Goal: Information Seeking & Learning: Learn about a topic

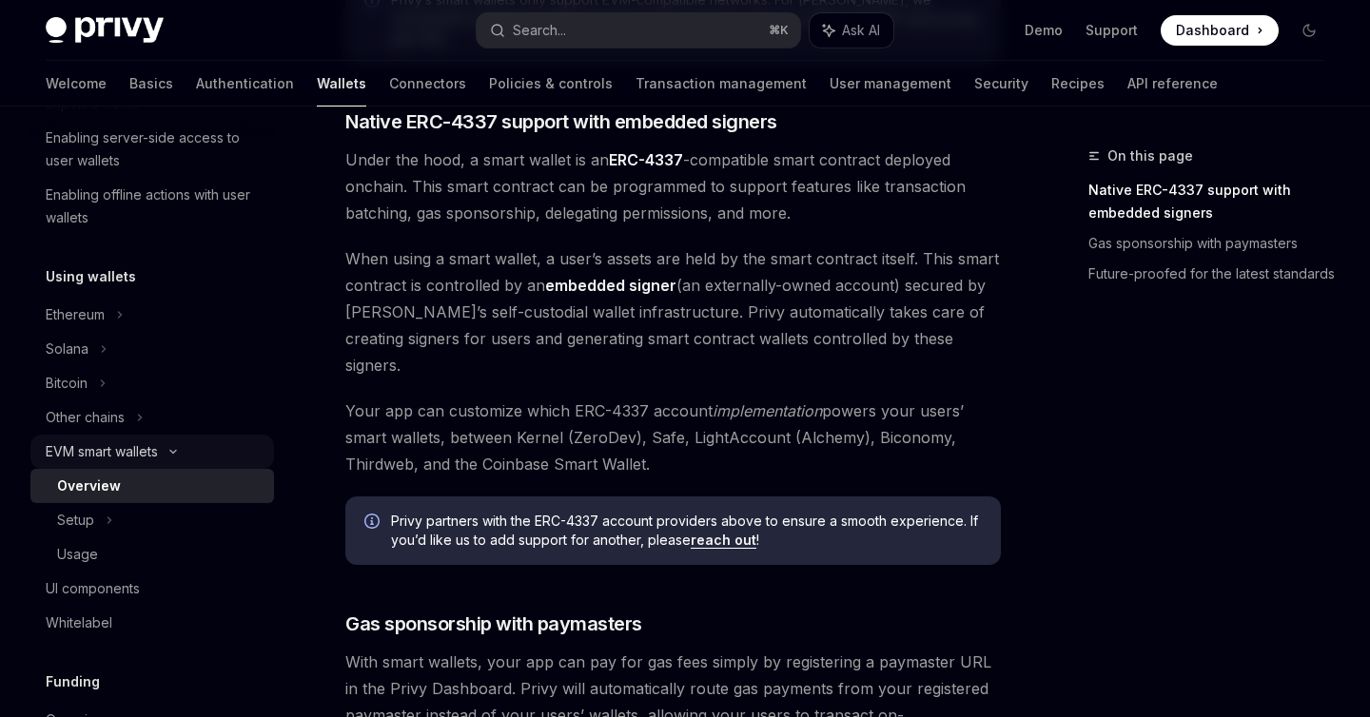
scroll to position [332, 0]
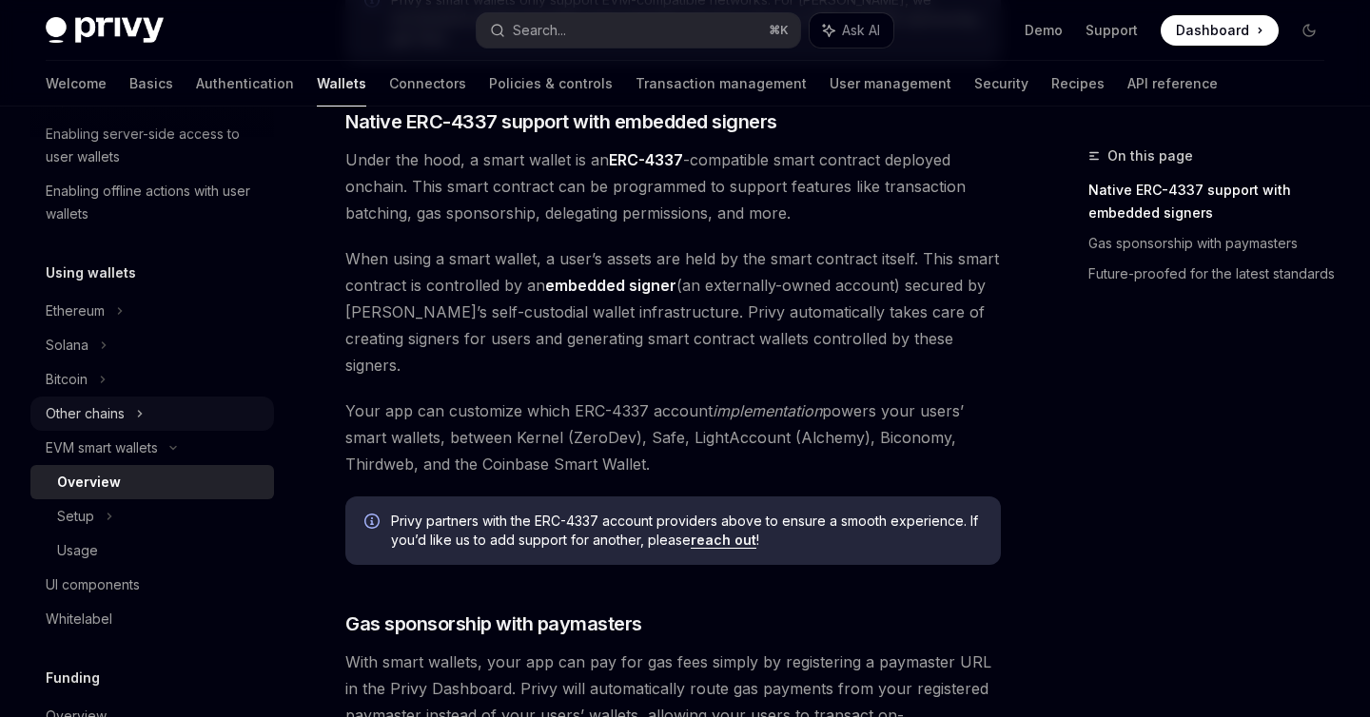
click at [176, 408] on div "Other chains" at bounding box center [152, 414] width 244 height 34
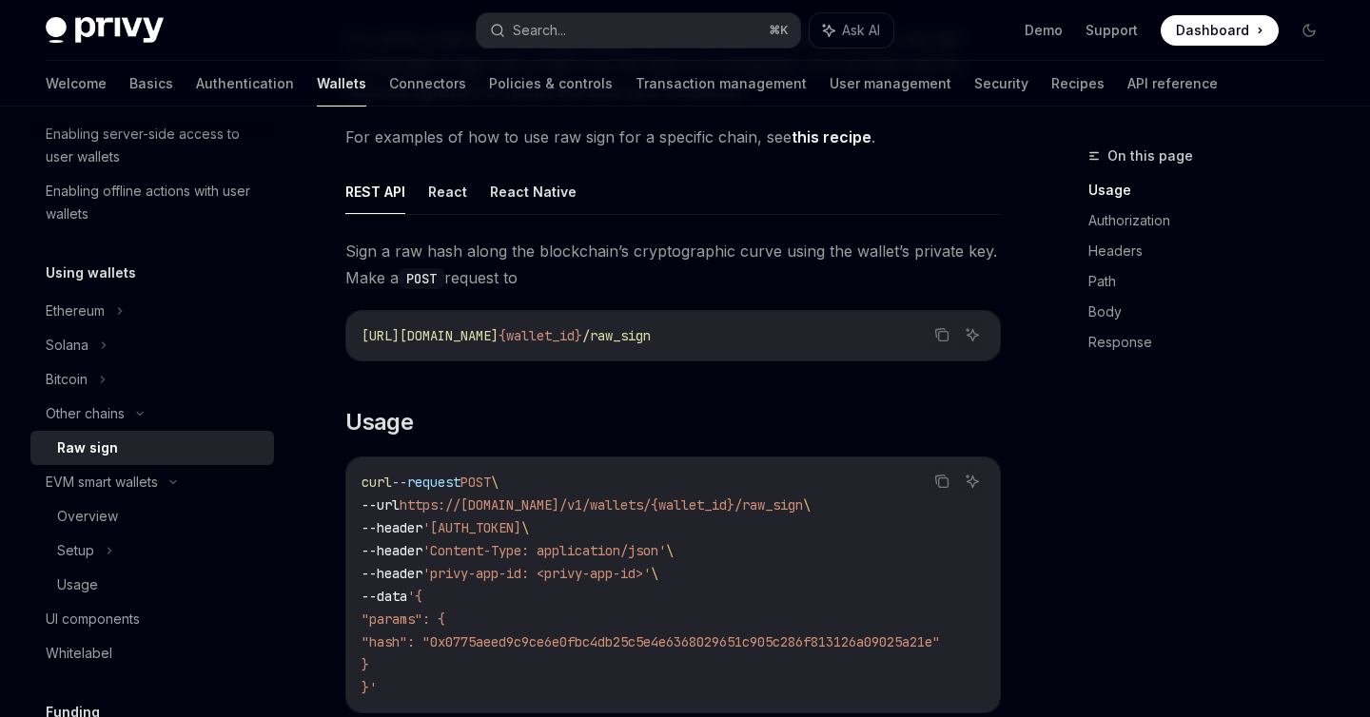
scroll to position [219, 0]
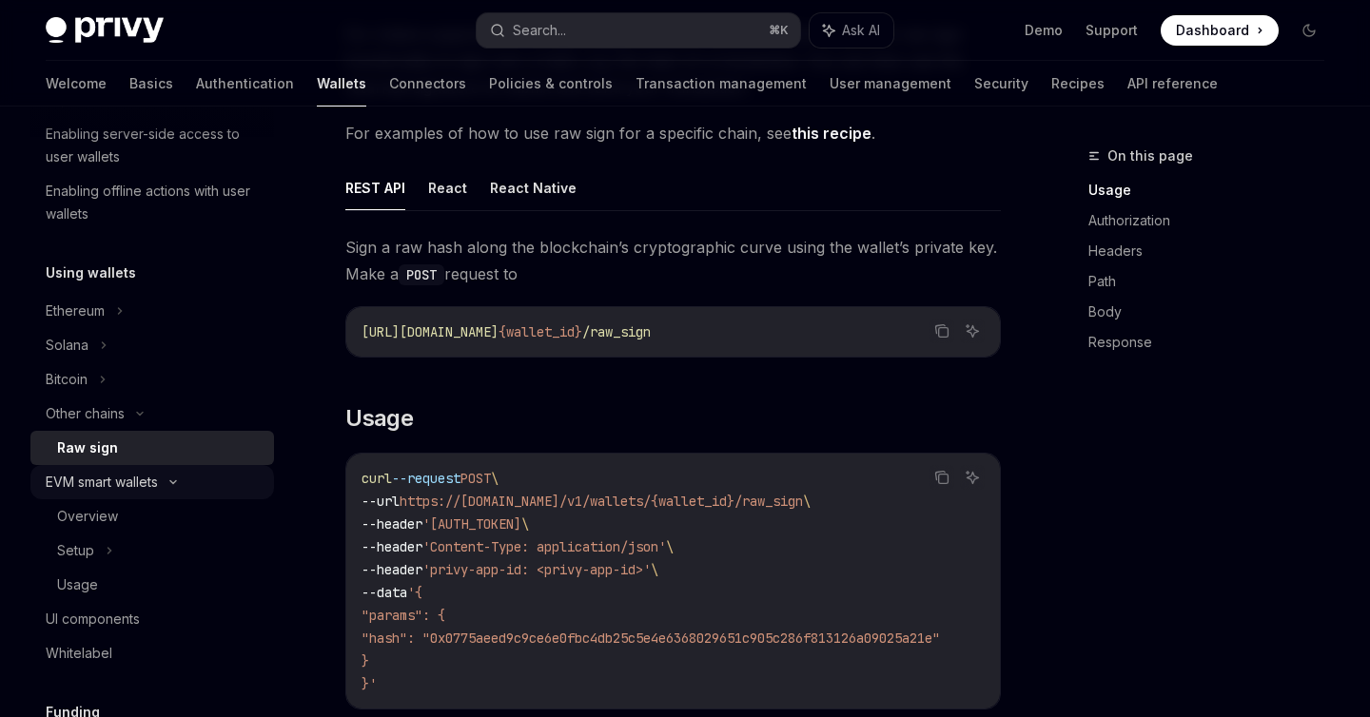
click at [206, 483] on div "EVM smart wallets" at bounding box center [152, 482] width 244 height 34
click at [186, 485] on div "EVM smart wallets" at bounding box center [152, 482] width 244 height 34
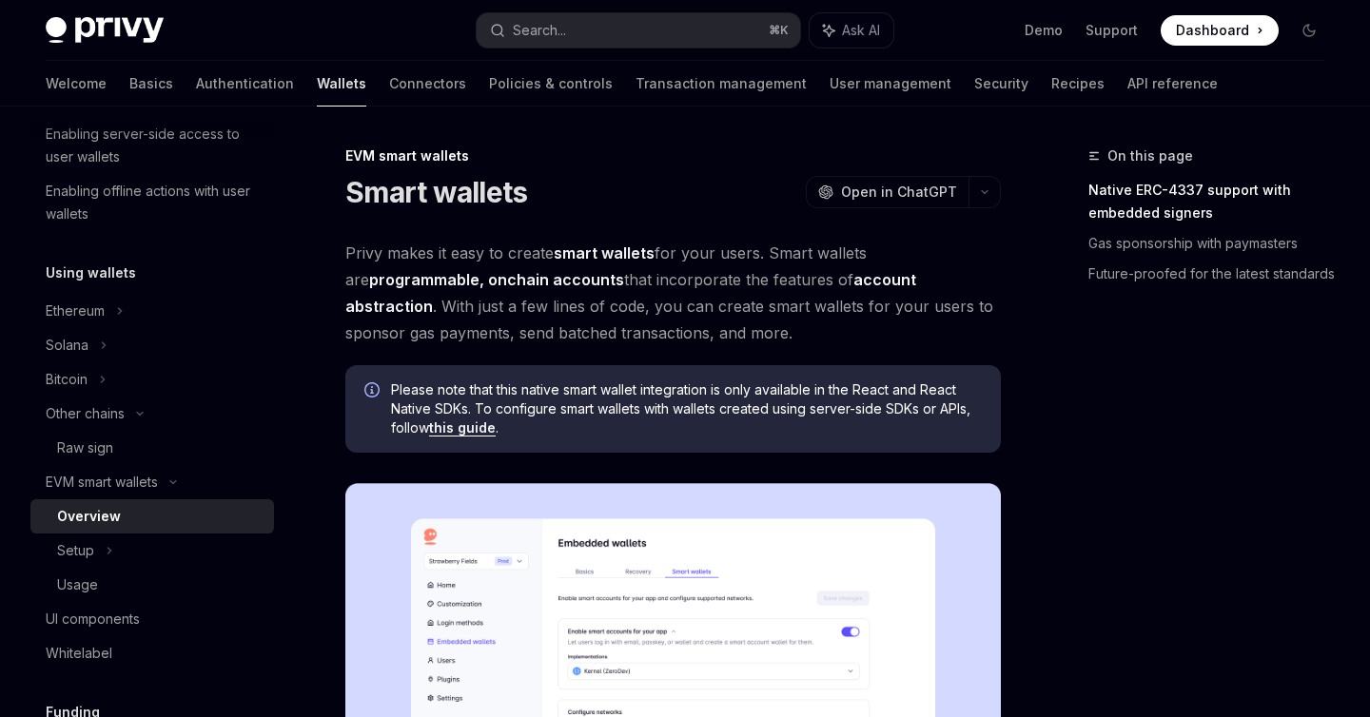
click at [133, 513] on div "Overview" at bounding box center [159, 516] width 205 height 23
type textarea "*"
click at [424, 194] on h1 "Smart wallets" at bounding box center [436, 192] width 182 height 34
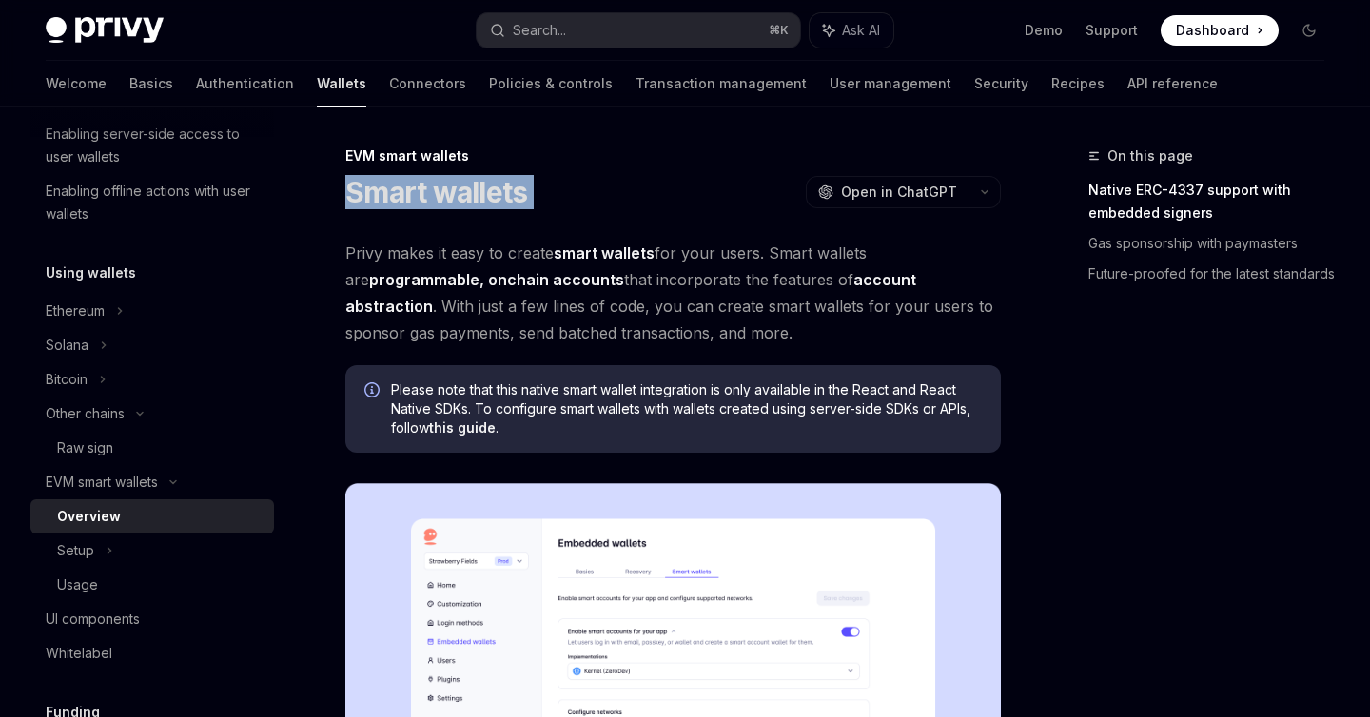
copy div "Smart wallets OpenAI"
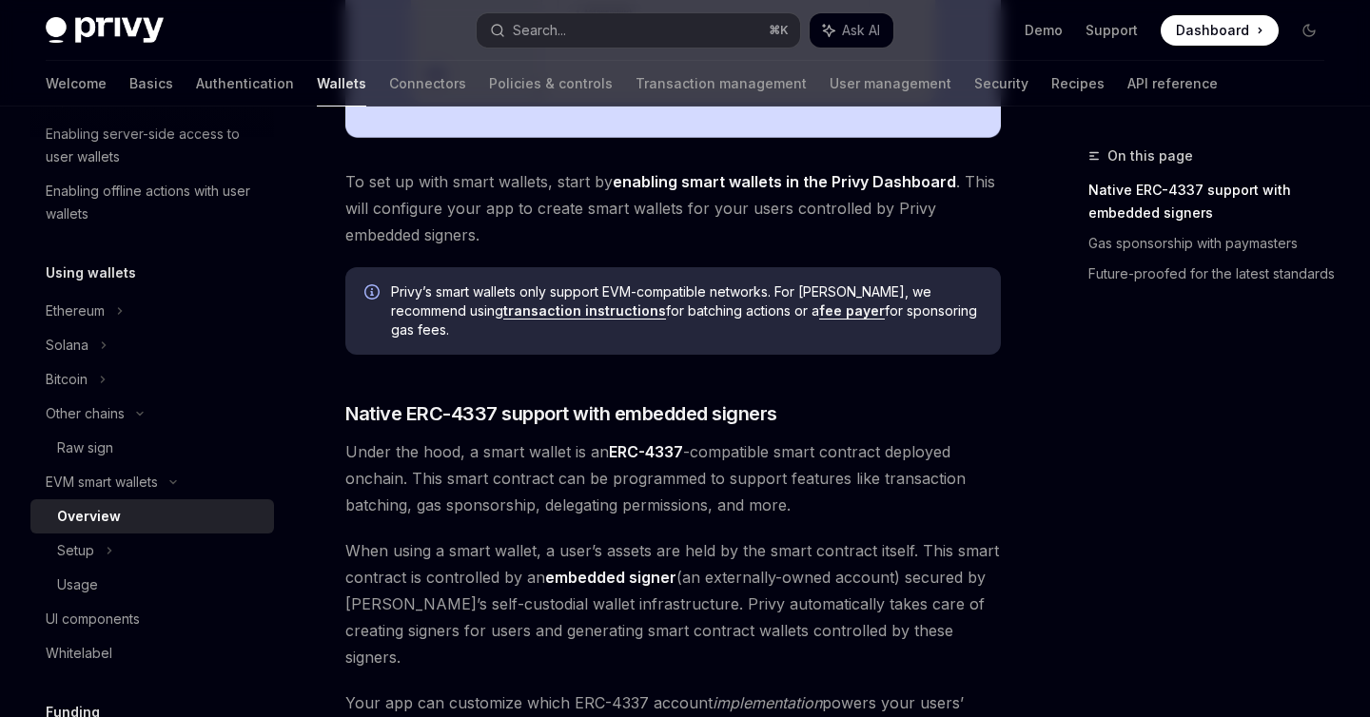
scroll to position [1008, 0]
